Goal: Task Accomplishment & Management: Use online tool/utility

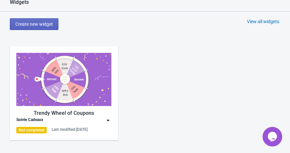
scroll to position [289, 0]
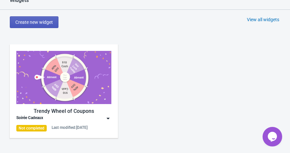
click at [40, 25] on button "Create new widget" at bounding box center [34, 22] width 49 height 12
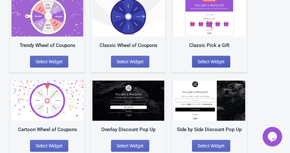
scroll to position [73, 0]
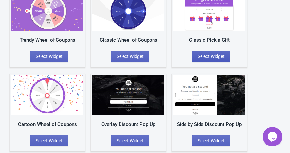
click at [214, 57] on span "Select Widget" at bounding box center [211, 56] width 27 height 5
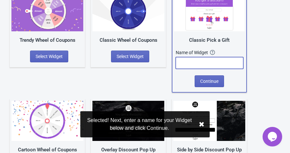
click at [202, 61] on input "text" at bounding box center [210, 63] width 68 height 12
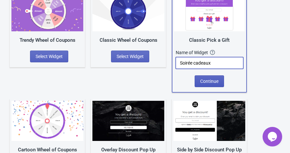
type input "Soirée cadeaux"
click at [208, 84] on button "Continue" at bounding box center [209, 81] width 29 height 12
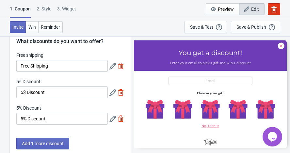
scroll to position [24, 0]
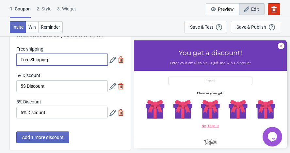
drag, startPoint x: 76, startPoint y: 59, endPoint x: 11, endPoint y: 57, distance: 64.7
click at [11, 57] on div "Free shipping Free Shipping 5€ Discount 5$ Discount 5% Discount 5% Discount" at bounding box center [70, 85] width 121 height 79
click at [122, 84] on img at bounding box center [121, 86] width 7 height 7
type input "50"
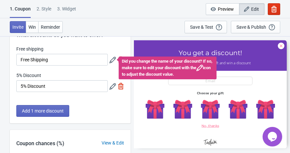
click at [122, 85] on img at bounding box center [121, 86] width 7 height 7
type input "100"
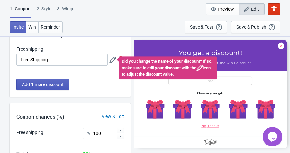
click at [43, 88] on button "Add 1 more discount" at bounding box center [42, 85] width 53 height 12
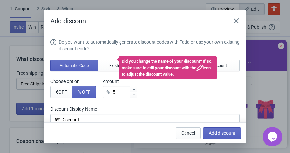
scroll to position [0, 0]
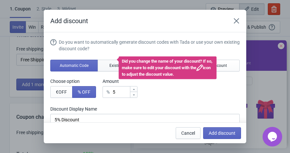
click at [105, 65] on button "Existing Code" at bounding box center [122, 66] width 48 height 12
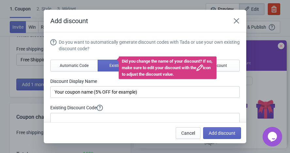
click at [124, 58] on div "Did you change the name of your discount? If so, make sure to edit your discoun…" at bounding box center [168, 68] width 98 height 23
click at [138, 74] on div "Did you change the name of your discount? If so, make sure to edit your discoun…" at bounding box center [168, 68] width 98 height 23
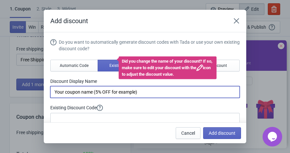
click at [132, 97] on input "Your coupon name (5% OFF for example)" at bounding box center [144, 92] width 189 height 12
click at [225, 66] on span "No Discount" at bounding box center [216, 65] width 22 height 5
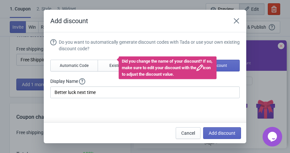
click at [141, 66] on div "Did you change the name of your discount? If so, make sure to edit your discoun…" at bounding box center [168, 68] width 98 height 23
click at [152, 66] on div "Did you change the name of your discount? If so, make sure to edit your discoun…" at bounding box center [168, 68] width 98 height 23
click at [112, 66] on span "Existing Code" at bounding box center [121, 65] width 24 height 5
type input "Your coupon name (5% OFF for example)"
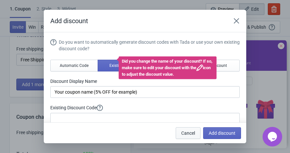
click at [190, 129] on button "Cancel" at bounding box center [188, 133] width 25 height 12
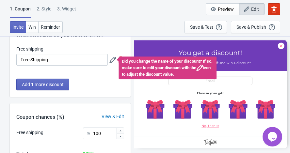
click at [127, 60] on div "Did you change the name of your discount? If so, make sure to edit your discoun…" at bounding box center [168, 68] width 98 height 23
click at [111, 62] on icon at bounding box center [112, 60] width 7 height 7
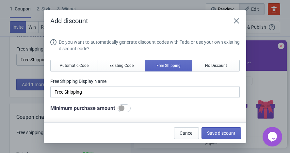
scroll to position [0, 0]
click at [212, 68] on span "No Discount" at bounding box center [216, 65] width 22 height 5
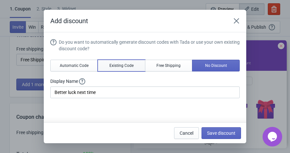
click at [139, 66] on button "Existing Code" at bounding box center [122, 66] width 48 height 12
type input "Your coupon name (5% OFF for example)"
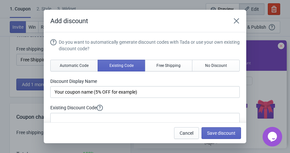
click at [75, 66] on span "Automatic Code" at bounding box center [74, 65] width 29 height 5
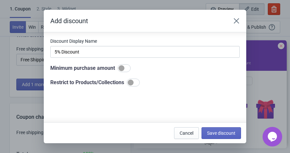
scroll to position [69, 0]
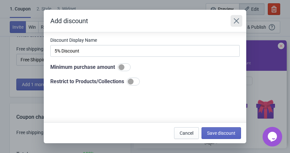
click at [234, 18] on icon "Close" at bounding box center [236, 21] width 7 height 7
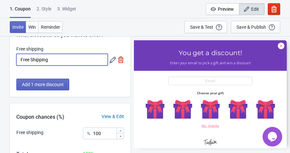
click at [78, 57] on input "Free Shipping" at bounding box center [61, 60] width 91 height 12
drag, startPoint x: 78, startPoint y: 57, endPoint x: 3, endPoint y: 57, distance: 74.8
click at [3, 57] on div "What discounts do you want to offer? Free shipping Free Shipping Add 1 more dis…" at bounding box center [145, 106] width 290 height 188
type input "Vêtement [PERSON_NAME]"
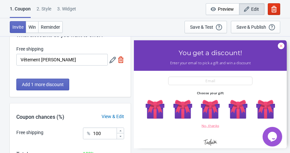
click at [159, 115] on div at bounding box center [210, 94] width 153 height 108
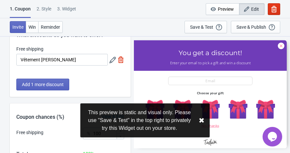
click at [202, 119] on button "✖︎" at bounding box center [202, 121] width 6 height 8
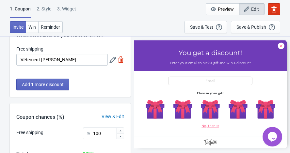
click at [185, 108] on div at bounding box center [210, 94] width 153 height 108
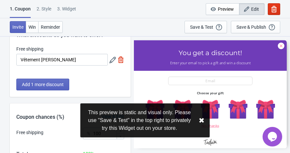
click at [200, 122] on button "✖︎" at bounding box center [202, 121] width 6 height 8
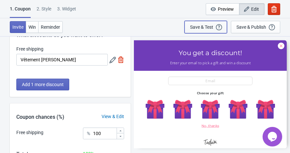
click at [214, 30] on div "Save & Test Open a Widget Preview of your site so that you can try it out. It w…" at bounding box center [205, 27] width 31 height 7
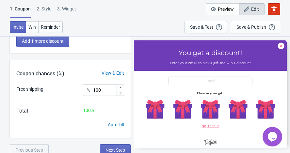
scroll to position [71, 0]
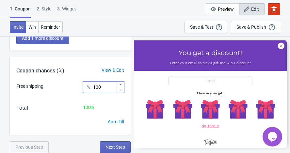
drag, startPoint x: 106, startPoint y: 89, endPoint x: 82, endPoint y: 89, distance: 24.2
click at [82, 89] on div "Free shipping % 100" at bounding box center [70, 89] width 108 height 16
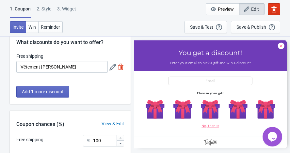
scroll to position [0, 0]
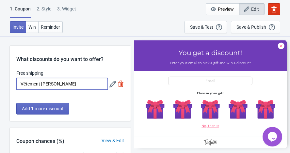
click at [61, 84] on input "Vêtement [PERSON_NAME]" at bounding box center [61, 84] width 91 height 12
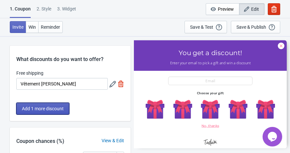
click at [61, 111] on span "Add 1 more discount" at bounding box center [43, 108] width 42 height 5
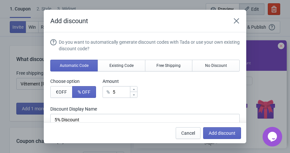
click at [179, 59] on div "Do you want to automatically generate discount codes with Tada or use your own …" at bounding box center [144, 97] width 189 height 116
click at [179, 61] on button "Free Shipping" at bounding box center [169, 66] width 48 height 12
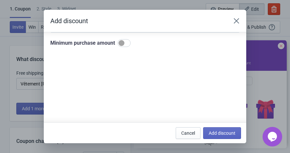
scroll to position [67, 0]
click at [123, 45] on div at bounding box center [124, 42] width 13 height 8
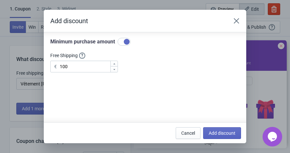
click at [124, 41] on div at bounding box center [124, 42] width 13 height 8
checkbox input "false"
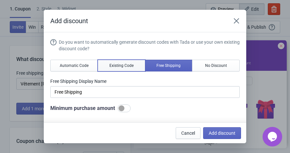
click at [123, 63] on span "Existing Code" at bounding box center [121, 65] width 24 height 5
type input "Your coupon name (5% OFF for example)"
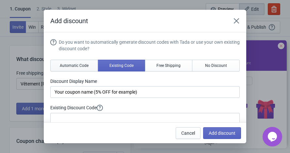
click at [79, 64] on span "Automatic Code" at bounding box center [74, 65] width 29 height 5
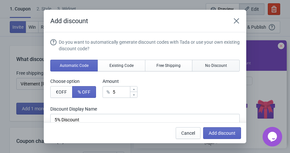
click at [207, 63] on span "No Discount" at bounding box center [216, 65] width 22 height 5
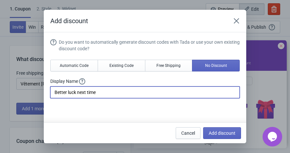
drag, startPoint x: 138, startPoint y: 95, endPoint x: 46, endPoint y: 92, distance: 91.5
click at [46, 92] on section "Do you want to automatically generate discount codes with Tada or use your own …" at bounding box center [145, 133] width 203 height 202
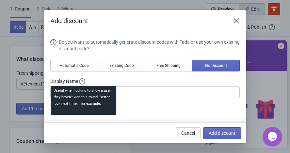
click at [84, 78] on icon at bounding box center [82, 81] width 7 height 7
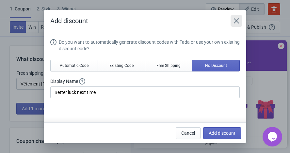
click at [236, 20] on icon "Close" at bounding box center [236, 20] width 5 height 5
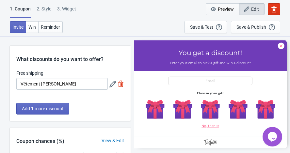
click at [231, 11] on span "Preview" at bounding box center [226, 9] width 16 height 5
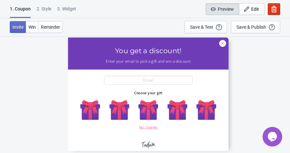
click at [145, 105] on div at bounding box center [148, 95] width 161 height 114
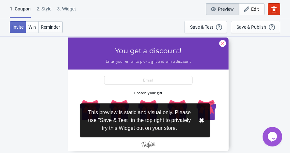
click at [119, 109] on div "This preview is static and visual only. Please use "Save & Test" in the top rig…" at bounding box center [144, 121] width 129 height 34
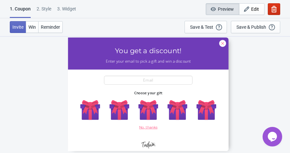
click at [274, 11] on icon "button" at bounding box center [274, 9] width 7 height 7
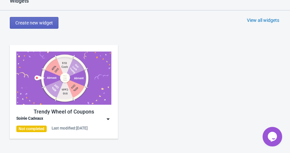
scroll to position [269, 0]
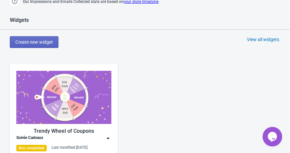
click at [41, 103] on img at bounding box center [63, 97] width 95 height 53
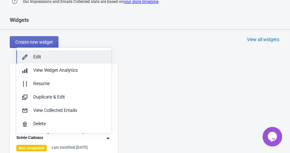
click at [55, 59] on div "Edit" at bounding box center [69, 57] width 73 height 7
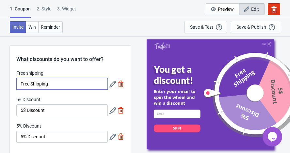
click at [59, 84] on input "Free Shipping" at bounding box center [61, 84] width 91 height 12
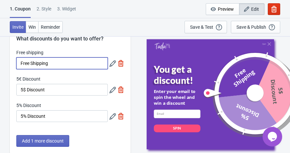
scroll to position [21, 0]
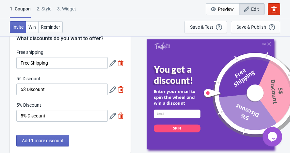
click at [123, 89] on img at bounding box center [121, 89] width 7 height 7
type input "50"
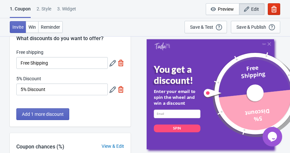
click at [123, 89] on img at bounding box center [121, 89] width 7 height 7
type input "100"
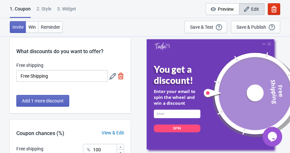
scroll to position [8, 0]
drag, startPoint x: 54, startPoint y: 70, endPoint x: 54, endPoint y: 73, distance: 3.6
click at [54, 71] on div "Free shipping Free Shipping" at bounding box center [61, 72] width 91 height 20
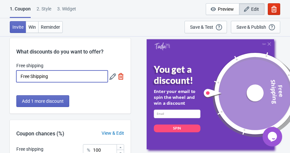
drag, startPoint x: 55, startPoint y: 75, endPoint x: -6, endPoint y: 75, distance: 61.1
click at [0, 75] on html "1. Coupon 2 . Style 3. Widget 1. Coupon 2 . Style 3. Widget Cancel Widget Previ…" at bounding box center [145, 68] width 290 height 153
type input "Vêtement de lutind"
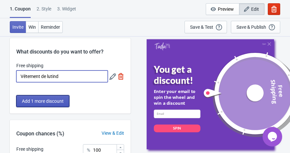
click at [21, 101] on button "Add 1 more discount" at bounding box center [42, 101] width 53 height 12
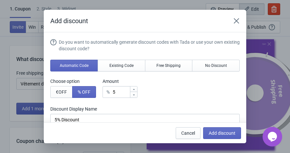
scroll to position [0, 0]
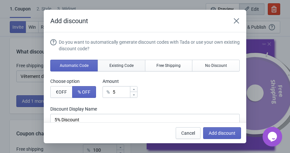
click at [124, 69] on button "Existing Code" at bounding box center [122, 66] width 48 height 12
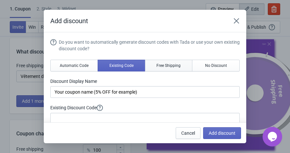
click at [163, 68] on span "Free Shipping" at bounding box center [168, 65] width 24 height 5
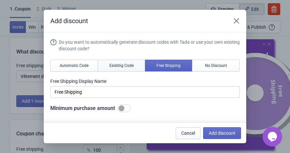
click at [120, 64] on span "Existing Code" at bounding box center [121, 65] width 24 height 5
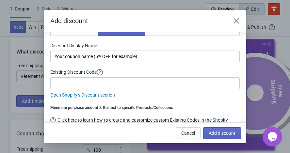
scroll to position [37, 0]
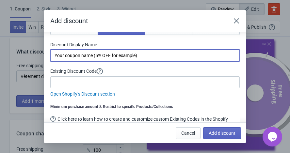
drag, startPoint x: 150, startPoint y: 56, endPoint x: 51, endPoint y: 57, distance: 98.6
click at [51, 57] on input "Your coupon name (5% OFF for example)" at bounding box center [144, 56] width 189 height 12
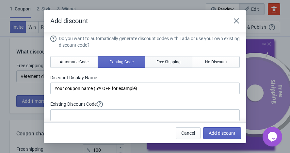
click at [162, 67] on button "Free Shipping" at bounding box center [169, 62] width 48 height 12
type input "Free Shipping"
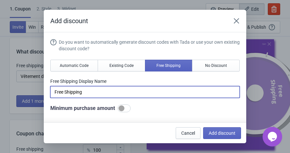
drag, startPoint x: 113, startPoint y: 91, endPoint x: 47, endPoint y: 91, distance: 65.7
click at [47, 91] on section "Do you want to automatically generate discount codes with Tada or use your own …" at bounding box center [145, 133] width 203 height 202
click at [186, 135] on span "Cancel" at bounding box center [188, 133] width 14 height 5
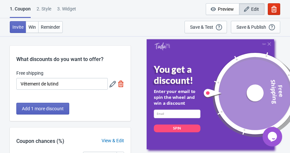
scroll to position [8, 0]
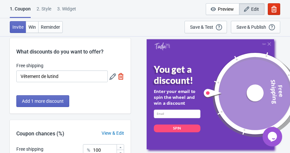
click at [121, 76] on img at bounding box center [121, 76] width 7 height 7
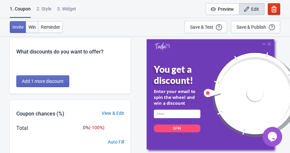
click at [34, 28] on span "Win" at bounding box center [32, 26] width 8 height 5
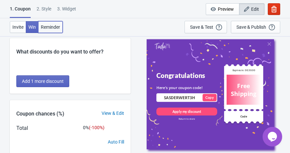
click at [47, 30] on button "Reminder" at bounding box center [50, 27] width 24 height 12
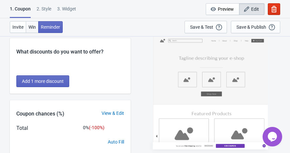
click at [38, 26] on button "Win" at bounding box center [32, 27] width 13 height 12
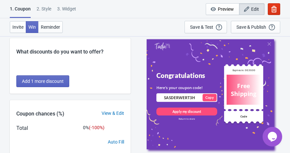
scroll to position [36, 0]
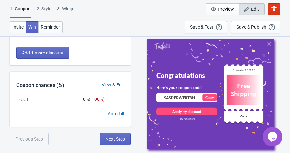
click at [117, 84] on div "View & Edit" at bounding box center [113, 85] width 36 height 7
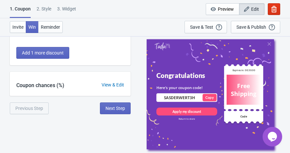
click at [117, 84] on div "View & Edit" at bounding box center [113, 85] width 36 height 7
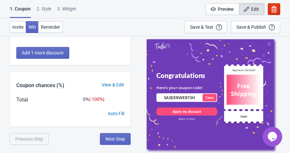
click at [113, 111] on div "Auto Fill" at bounding box center [116, 113] width 16 height 7
click at [51, 51] on span "Add 1 more discount" at bounding box center [43, 52] width 42 height 5
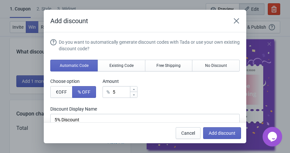
scroll to position [0, 0]
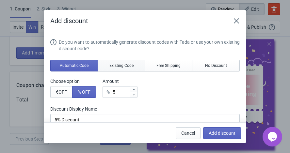
click at [117, 64] on span "Existing Code" at bounding box center [121, 65] width 24 height 5
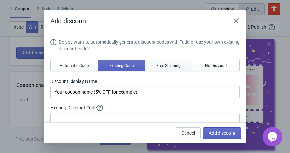
click at [158, 69] on button "Free Shipping" at bounding box center [169, 66] width 48 height 12
type input "Free Shipping"
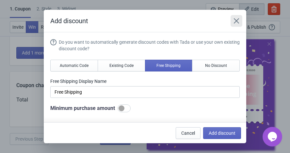
click at [238, 19] on icon "Close" at bounding box center [236, 20] width 5 height 5
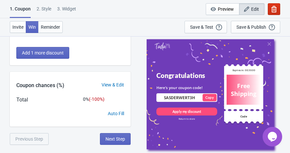
click at [276, 14] on button "button" at bounding box center [274, 9] width 12 height 12
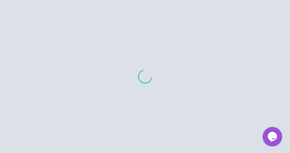
scroll to position [7, 0]
